Goal: Answer question/provide support

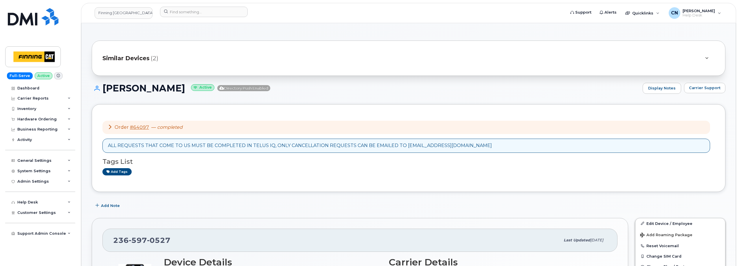
click at [279, 94] on div "[PERSON_NAME] Active Directory Push Enabled Display Notes Carrier Support" at bounding box center [409, 93] width 634 height 21
click at [693, 89] on span "Carrier Support" at bounding box center [705, 87] width 32 height 5
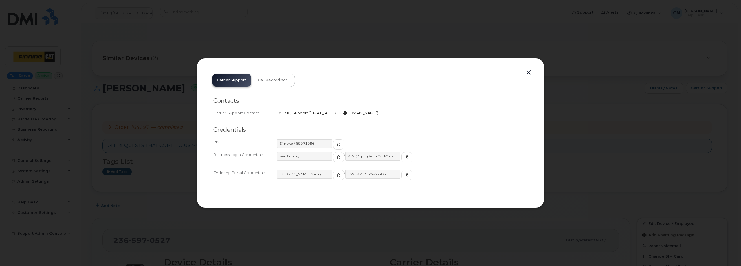
click at [324, 155] on div "seanfinning" at bounding box center [310, 157] width 67 height 10
click at [333, 156] on button "button" at bounding box center [338, 157] width 11 height 10
click at [405, 156] on icon "button" at bounding box center [406, 156] width 3 height 3
click at [146, 138] on div at bounding box center [370, 133] width 741 height 266
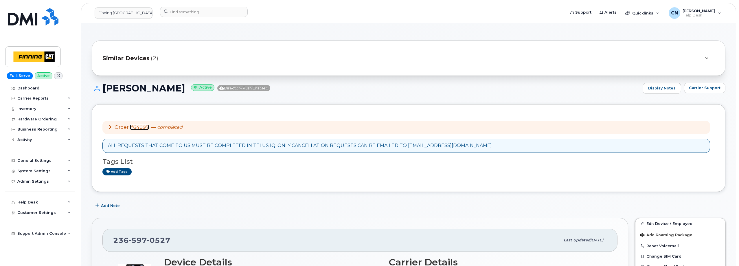
click at [136, 124] on link "#64097" at bounding box center [139, 126] width 19 height 5
drag, startPoint x: 210, startPoint y: 40, endPoint x: 310, endPoint y: 58, distance: 102.1
click at [711, 87] on span "Carrier Support" at bounding box center [705, 87] width 32 height 5
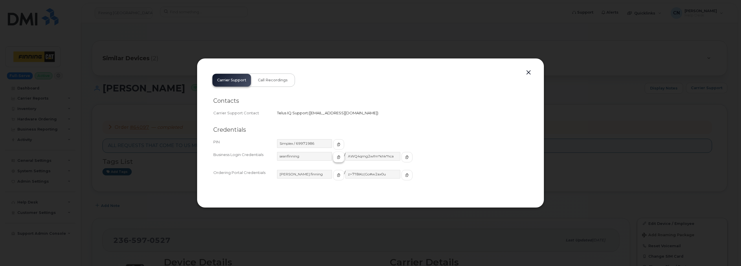
click at [333, 161] on button "button" at bounding box center [338, 157] width 11 height 10
click at [404, 154] on span "button" at bounding box center [406, 156] width 5 height 5
click at [333, 176] on button "button" at bounding box center [338, 175] width 11 height 10
click at [405, 174] on icon "button" at bounding box center [406, 174] width 3 height 3
click at [527, 72] on button "button" at bounding box center [528, 73] width 9 height 8
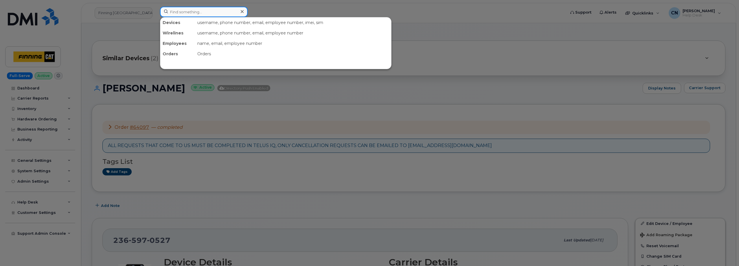
click at [178, 10] on input at bounding box center [204, 12] width 88 height 10
paste input "2185260981"
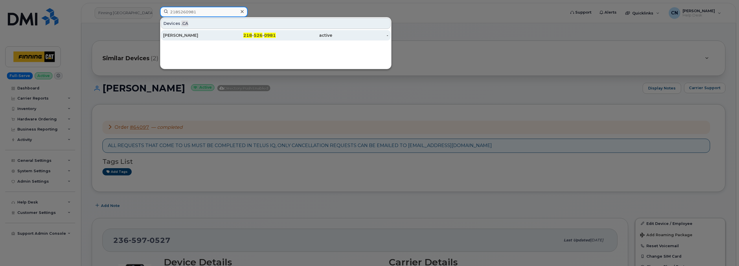
type input "2185260981"
click at [168, 36] on div "BRYAN RIPP" at bounding box center [191, 35] width 56 height 6
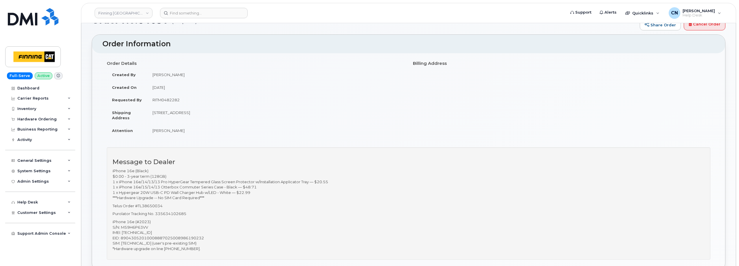
scroll to position [29, 0]
